Goal: Task Accomplishment & Management: Complete application form

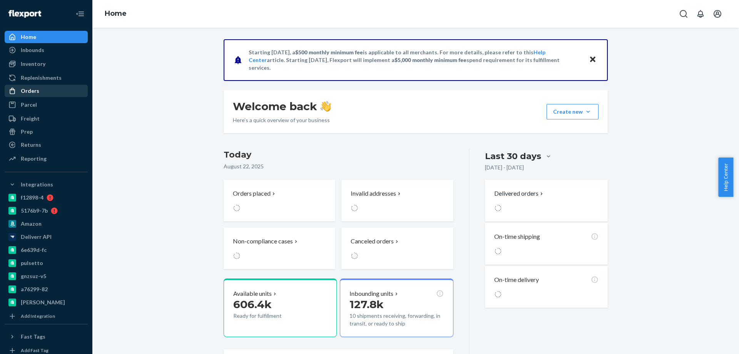
click at [37, 90] on div "Orders" at bounding box center [30, 91] width 18 height 8
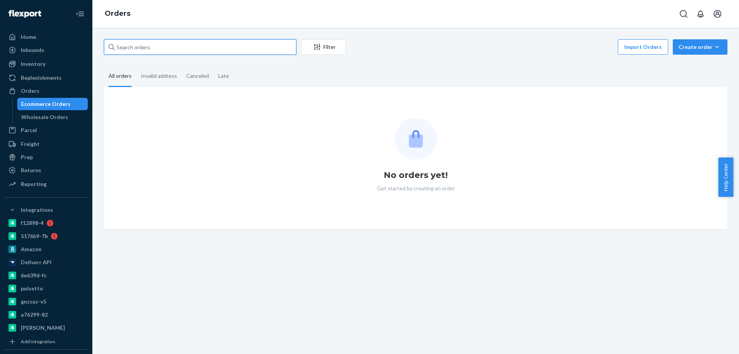
click at [147, 40] on input "text" at bounding box center [200, 46] width 192 height 15
paste input "4047891"
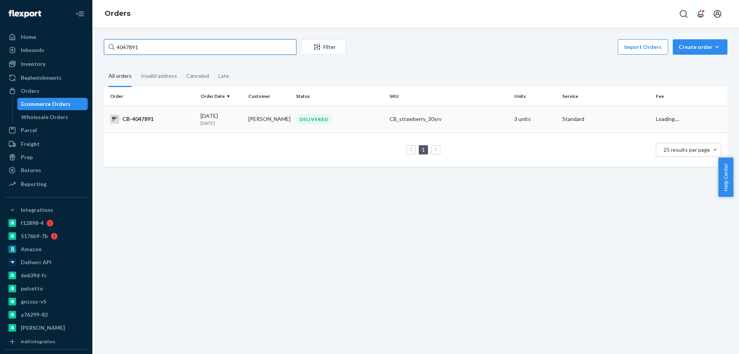
type input "4047891"
click at [253, 125] on td "Timothy Feliciano" at bounding box center [269, 118] width 48 height 27
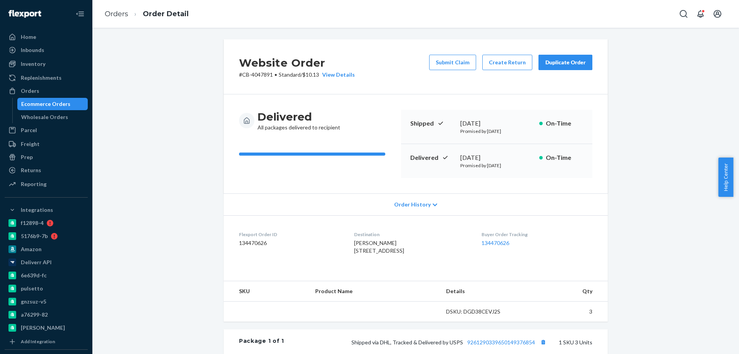
drag, startPoint x: 299, startPoint y: 294, endPoint x: 305, endPoint y: 289, distance: 7.9
click at [305, 289] on div "Website Order # CB-4047891 • Standard / $10.13 View Details Submit Claim Create…" at bounding box center [416, 180] width 384 height 282
click at [493, 66] on button "Create Return" at bounding box center [507, 62] width 50 height 15
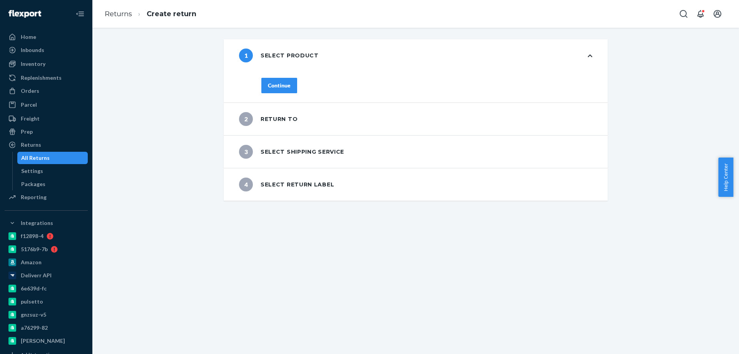
click at [273, 82] on div "Continue" at bounding box center [279, 86] width 23 height 8
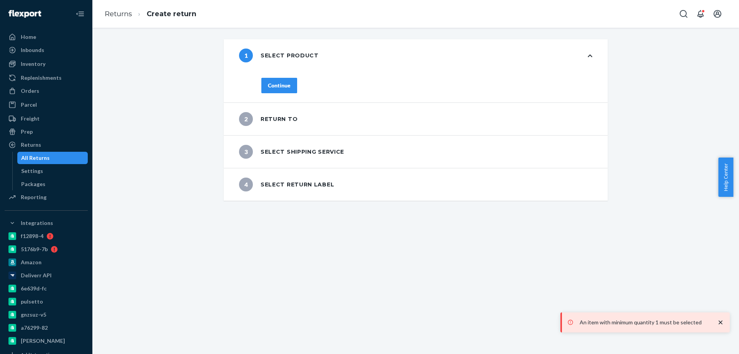
click at [268, 85] on div "Continue" at bounding box center [279, 86] width 23 height 8
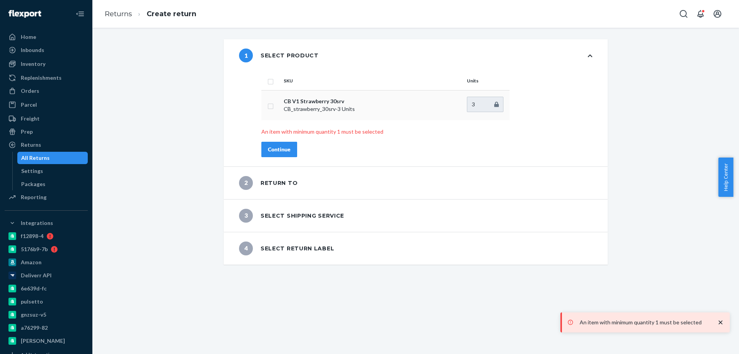
click at [267, 103] on input "checkbox" at bounding box center [270, 105] width 6 height 8
checkbox input "true"
click at [270, 152] on div "Continue" at bounding box center [279, 149] width 23 height 8
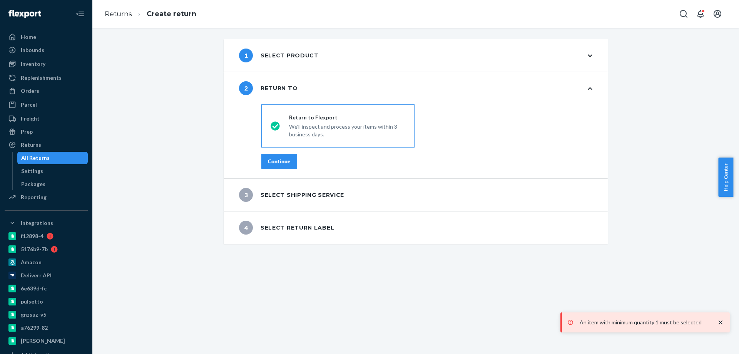
click at [272, 161] on div "Continue" at bounding box center [279, 161] width 23 height 8
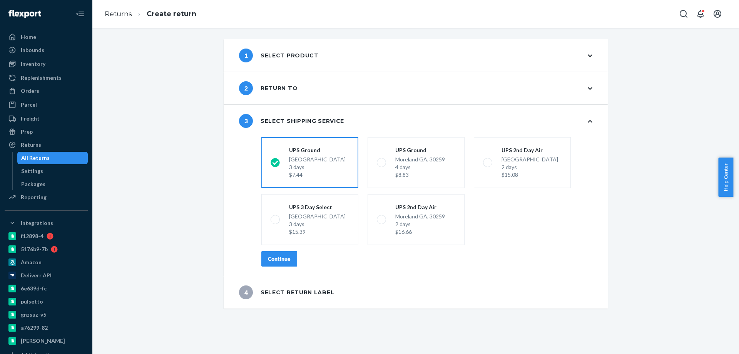
click at [273, 256] on div "Continue" at bounding box center [279, 259] width 23 height 8
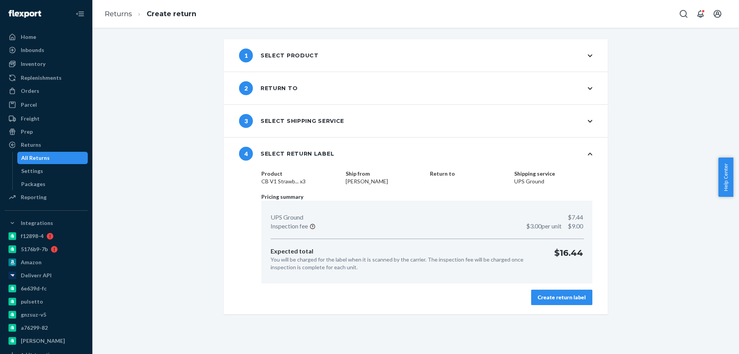
click at [554, 301] on button "Create return label" at bounding box center [561, 296] width 61 height 15
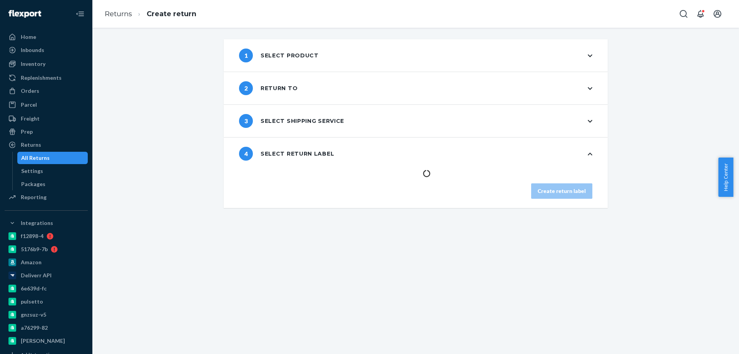
click at [364, 287] on div "1 Select product 2 Return to 3 Select shipping service 4 Select return label Cr…" at bounding box center [415, 191] width 646 height 326
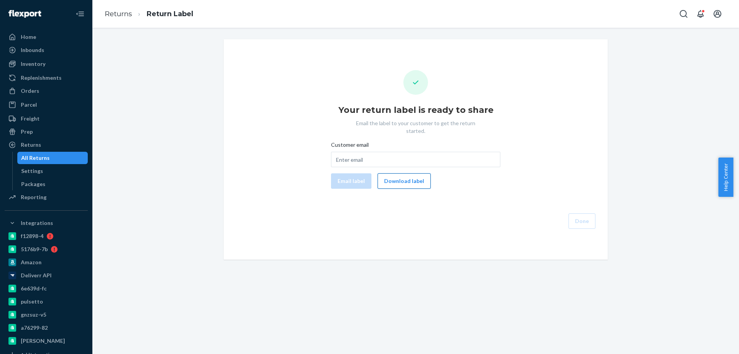
click at [405, 173] on button "Download label" at bounding box center [403, 180] width 53 height 15
click at [33, 92] on div "Orders" at bounding box center [30, 91] width 18 height 8
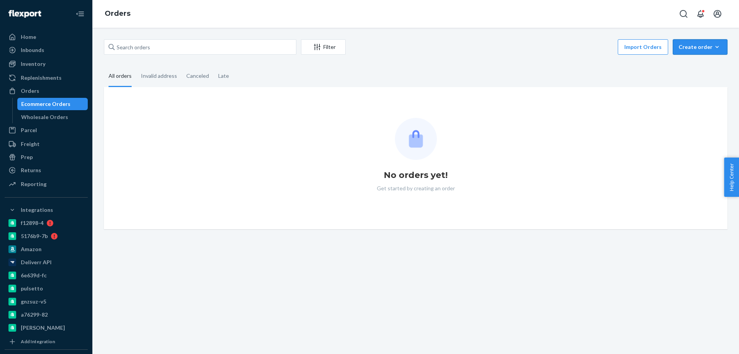
click at [693, 42] on button "Create order Ecommerce order Removal order" at bounding box center [700, 46] width 55 height 15
click at [677, 61] on button "Ecommerce order" at bounding box center [711, 65] width 74 height 17
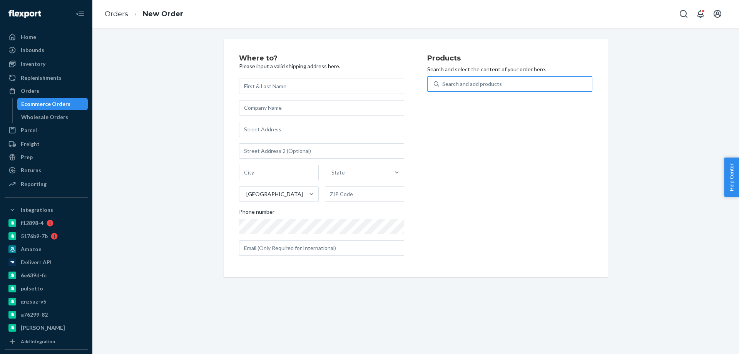
drag, startPoint x: 488, startPoint y: 89, endPoint x: 486, endPoint y: 85, distance: 4.6
click at [488, 88] on div "Search and add products" at bounding box center [515, 84] width 153 height 14
click at [443, 88] on input "Search and add products" at bounding box center [442, 84] width 1 height 8
type input "glp"
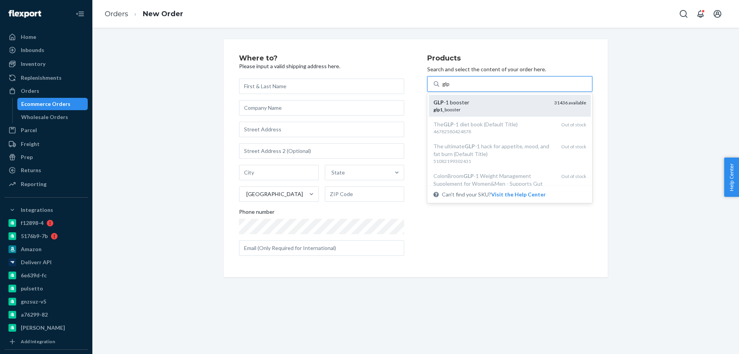
click at [487, 96] on div "GLP -1 booster glp1 _booster 31436 available" at bounding box center [510, 106] width 162 height 22
click at [450, 88] on input "glp" at bounding box center [446, 84] width 8 height 8
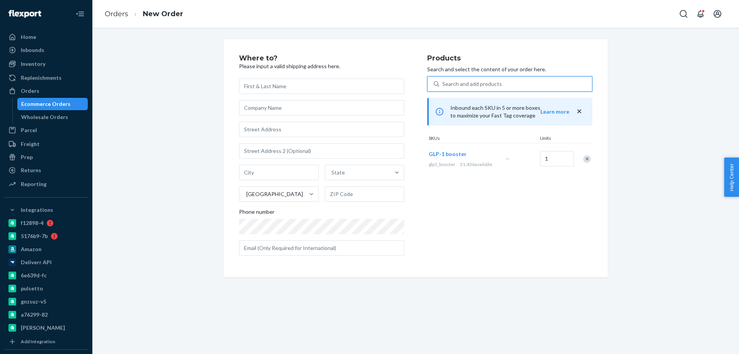
click at [435, 250] on div "Products Search and select the content of your order here. 0 results available.…" at bounding box center [509, 158] width 165 height 207
click at [270, 88] on input "text" at bounding box center [321, 85] width 165 height 15
paste input "Karissa Blumenthal"
type input "Karissa Blumenthal"
click at [175, 128] on div "Where to? Please input a valid shipping address here. Karissa Blumenthal State …" at bounding box center [415, 158] width 635 height 238
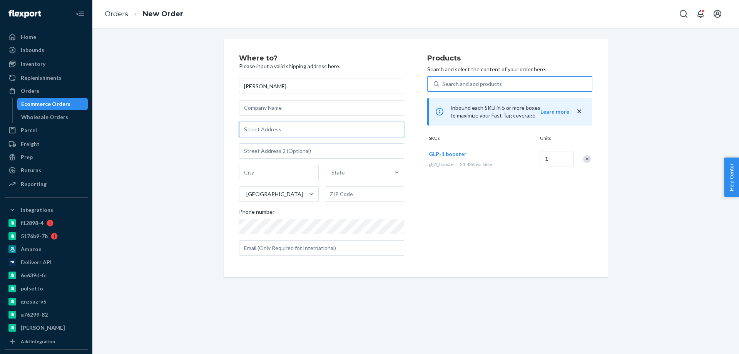
click at [275, 132] on input "text" at bounding box center [321, 129] width 165 height 15
paste input "104 River Edge Way NE"
click at [290, 131] on input "text" at bounding box center [321, 129] width 165 height 15
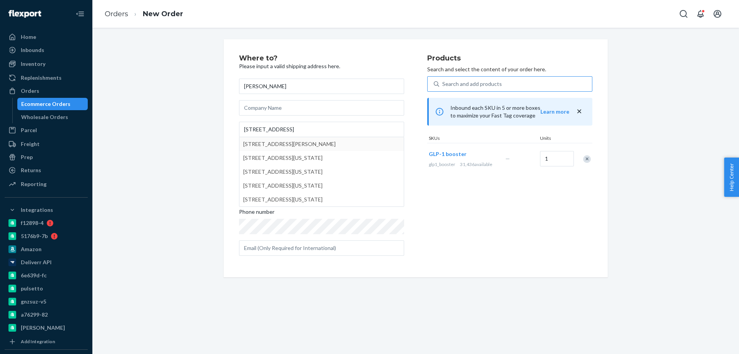
click at [181, 168] on div "Where to? Please input a valid shipping address here. Karissa Blumenthal 104 Ri…" at bounding box center [415, 158] width 635 height 238
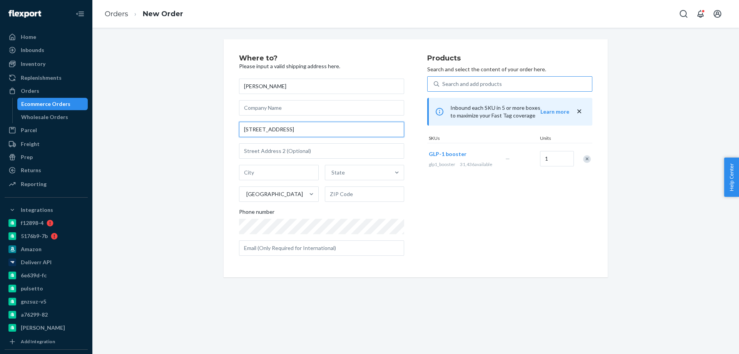
click at [319, 133] on input "104 River Edge Way NE" at bounding box center [321, 129] width 165 height 15
drag, startPoint x: 324, startPoint y: 130, endPoint x: 175, endPoint y: 114, distance: 150.2
click at [175, 114] on div "Where to? Please input a valid shipping address here. Karissa Blumenthal 104 Ri…" at bounding box center [415, 158] width 635 height 238
paste input "text"
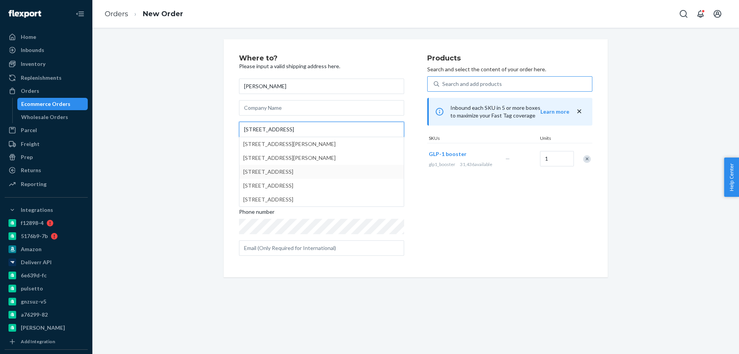
type input "104 River Edge Way, minnea"
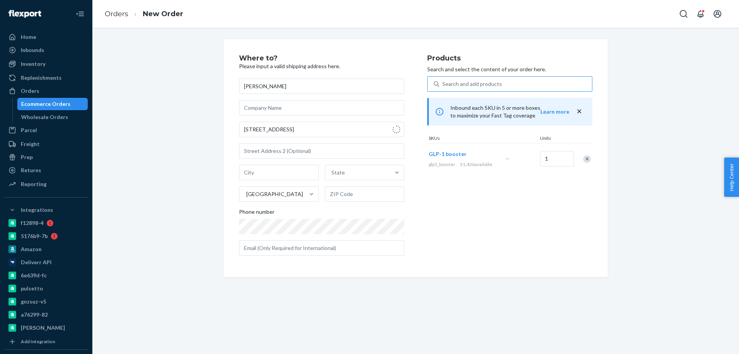
type input "Minneapolis"
type input "55401"
type input "104 W River Pkwy"
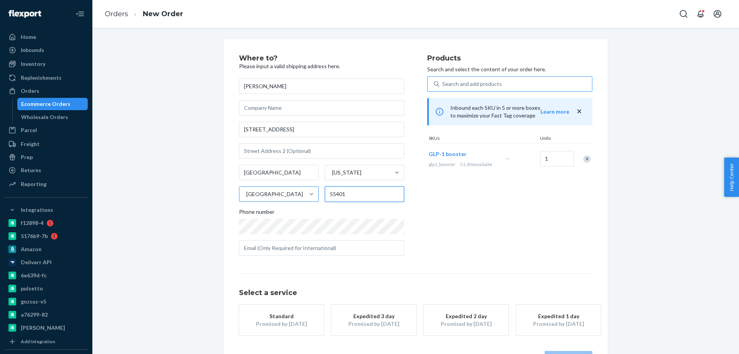
drag, startPoint x: 358, startPoint y: 196, endPoint x: 265, endPoint y: 190, distance: 93.3
click at [273, 190] on div "Minneapolis Minnesota United States 55401" at bounding box center [321, 183] width 165 height 37
paste input "32"
type input "55432"
click at [279, 318] on div "Standard" at bounding box center [281, 316] width 62 height 8
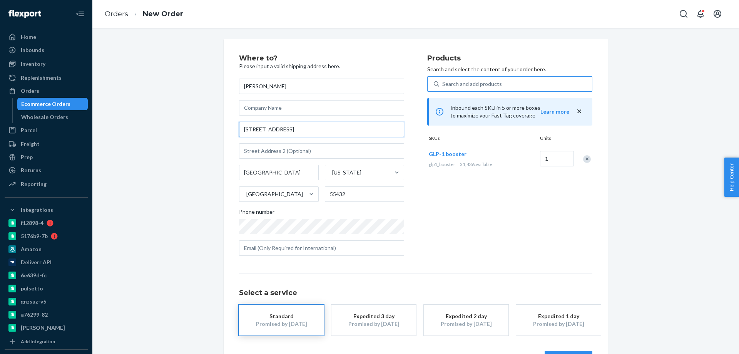
drag, startPoint x: 296, startPoint y: 125, endPoint x: 134, endPoint y: 111, distance: 162.2
click at [148, 115] on div "Where to? Please input a valid shipping address here. Karissa Blumenthal 104 W …" at bounding box center [415, 210] width 635 height 342
paste input "River Edge Way NE"
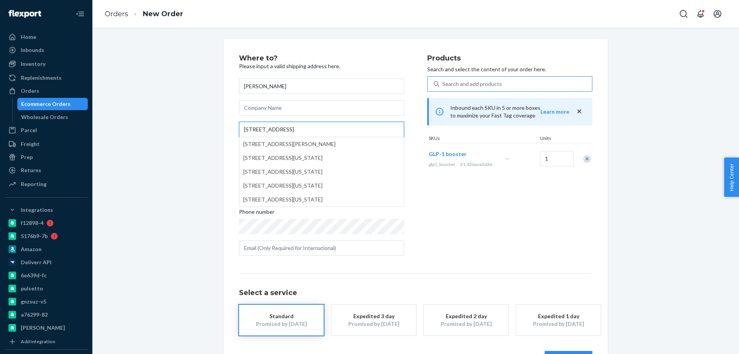
type input "104 River Edge Way NE"
click at [172, 130] on div "Where to? Please input a valid shipping address here. Karissa Blumenthal 104 Ri…" at bounding box center [415, 210] width 635 height 342
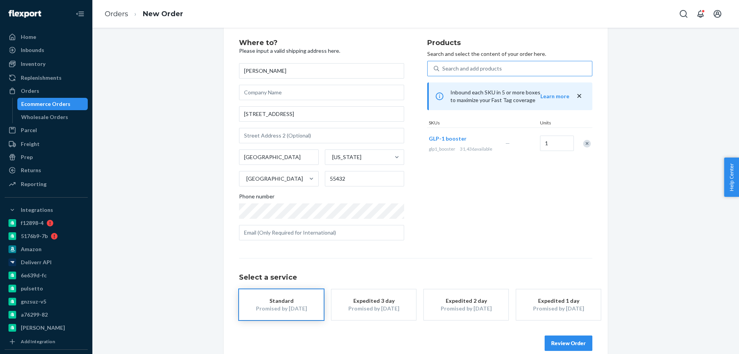
scroll to position [28, 0]
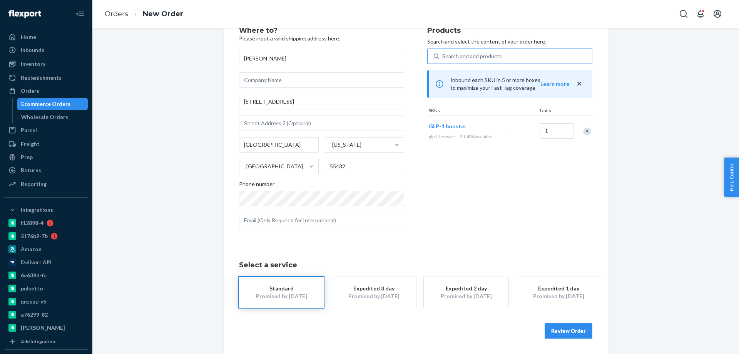
click at [561, 332] on button "Review Order" at bounding box center [568, 330] width 48 height 15
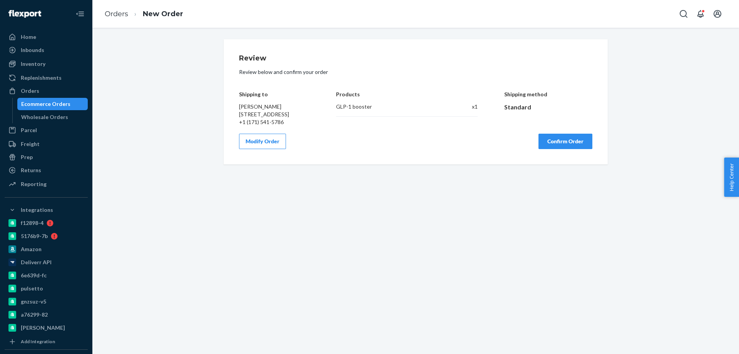
scroll to position [0, 0]
click at [557, 148] on button "Confirm Order" at bounding box center [565, 141] width 54 height 15
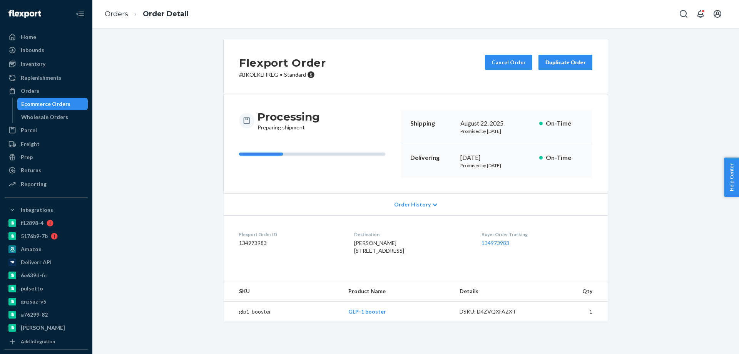
click at [251, 73] on p "# BKOLKLHKEG • Standard" at bounding box center [282, 75] width 87 height 8
copy p "BKOLKLHKEG"
